Goal: Find contact information: Find contact information

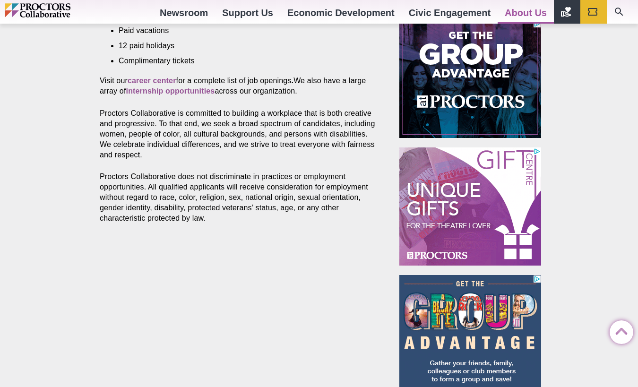
scroll to position [539, 0]
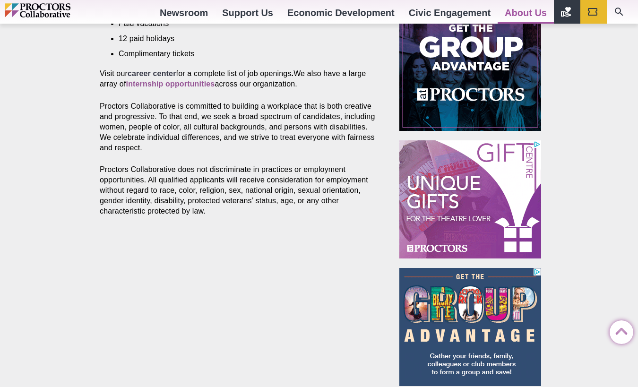
click at [154, 77] on strong "career center" at bounding box center [152, 74] width 49 height 8
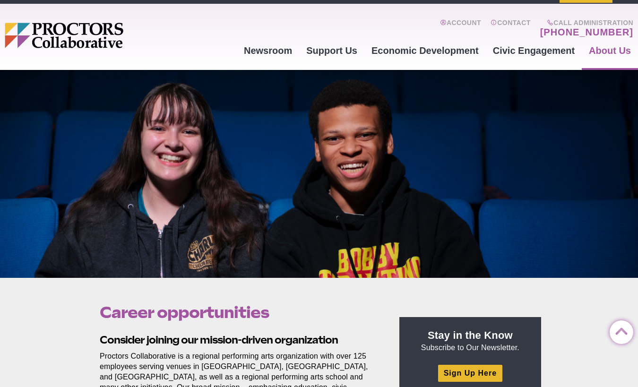
scroll to position [0, 0]
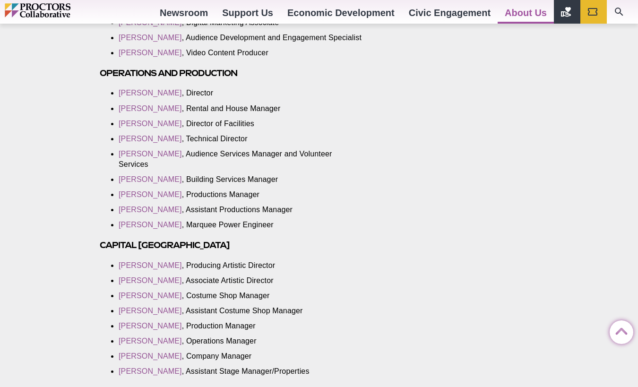
scroll to position [881, 0]
